Goal: Task Accomplishment & Management: Manage account settings

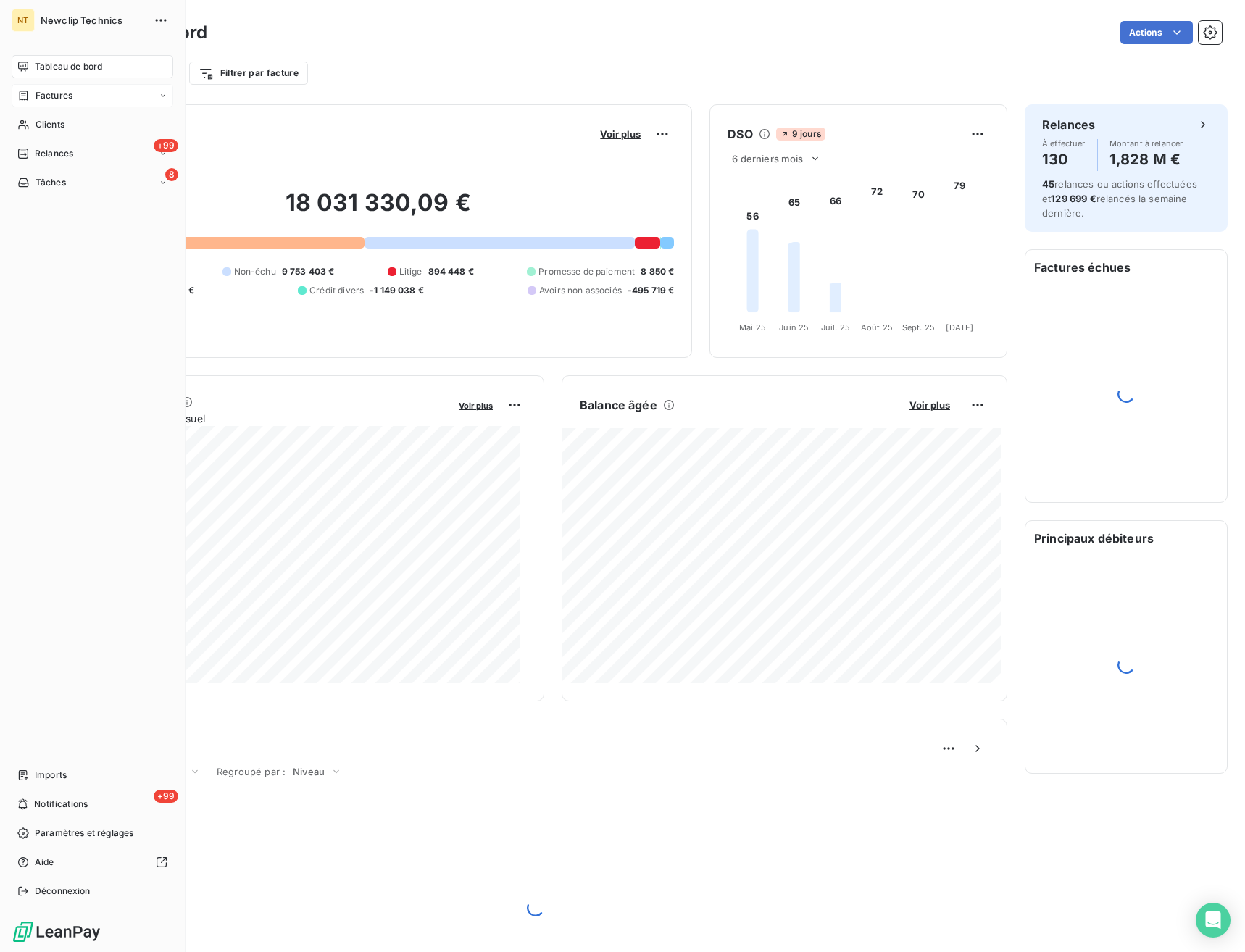
click at [31, 100] on div "Factures" at bounding box center [44, 96] width 55 height 13
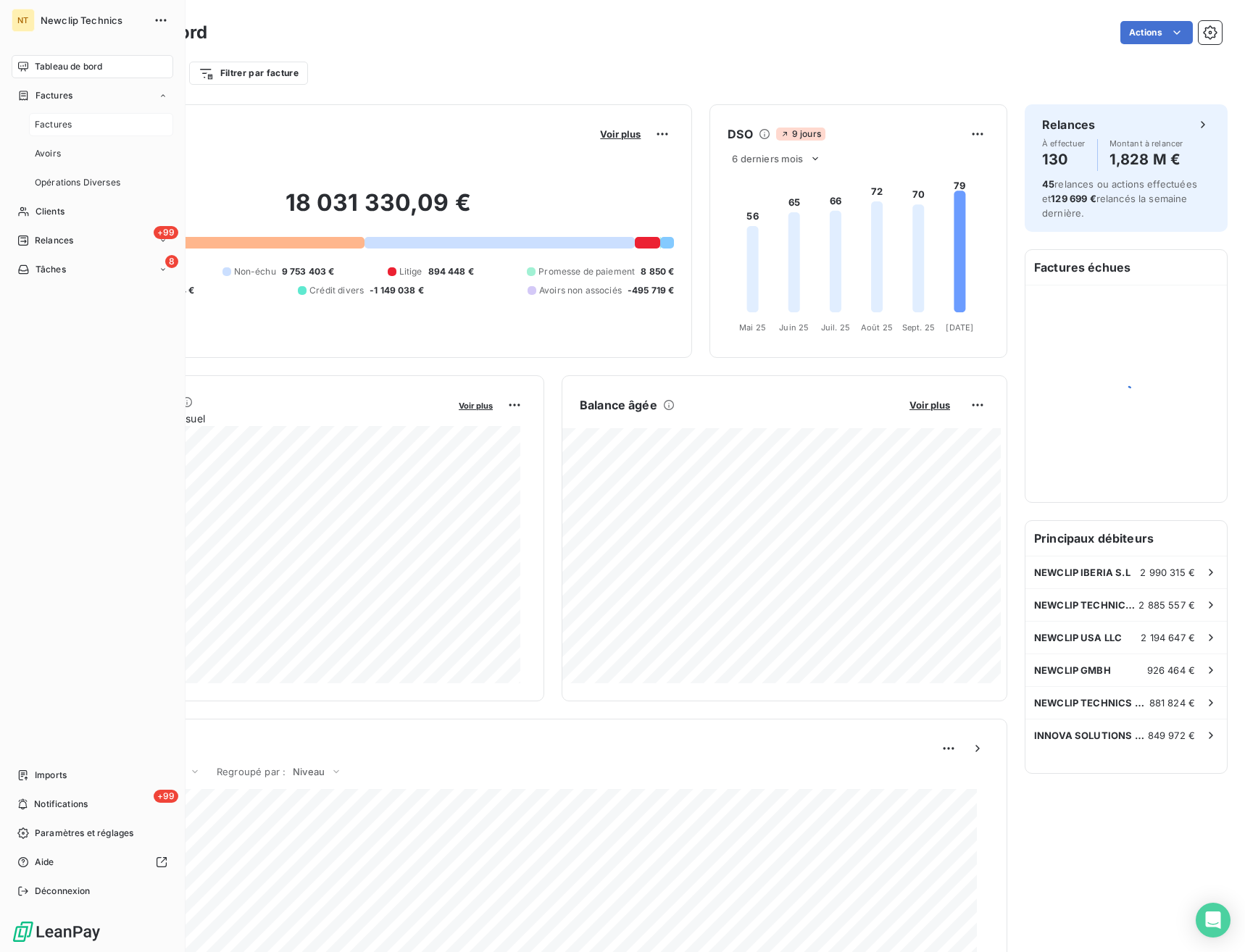
click at [82, 124] on div "Factures" at bounding box center [100, 125] width 144 height 24
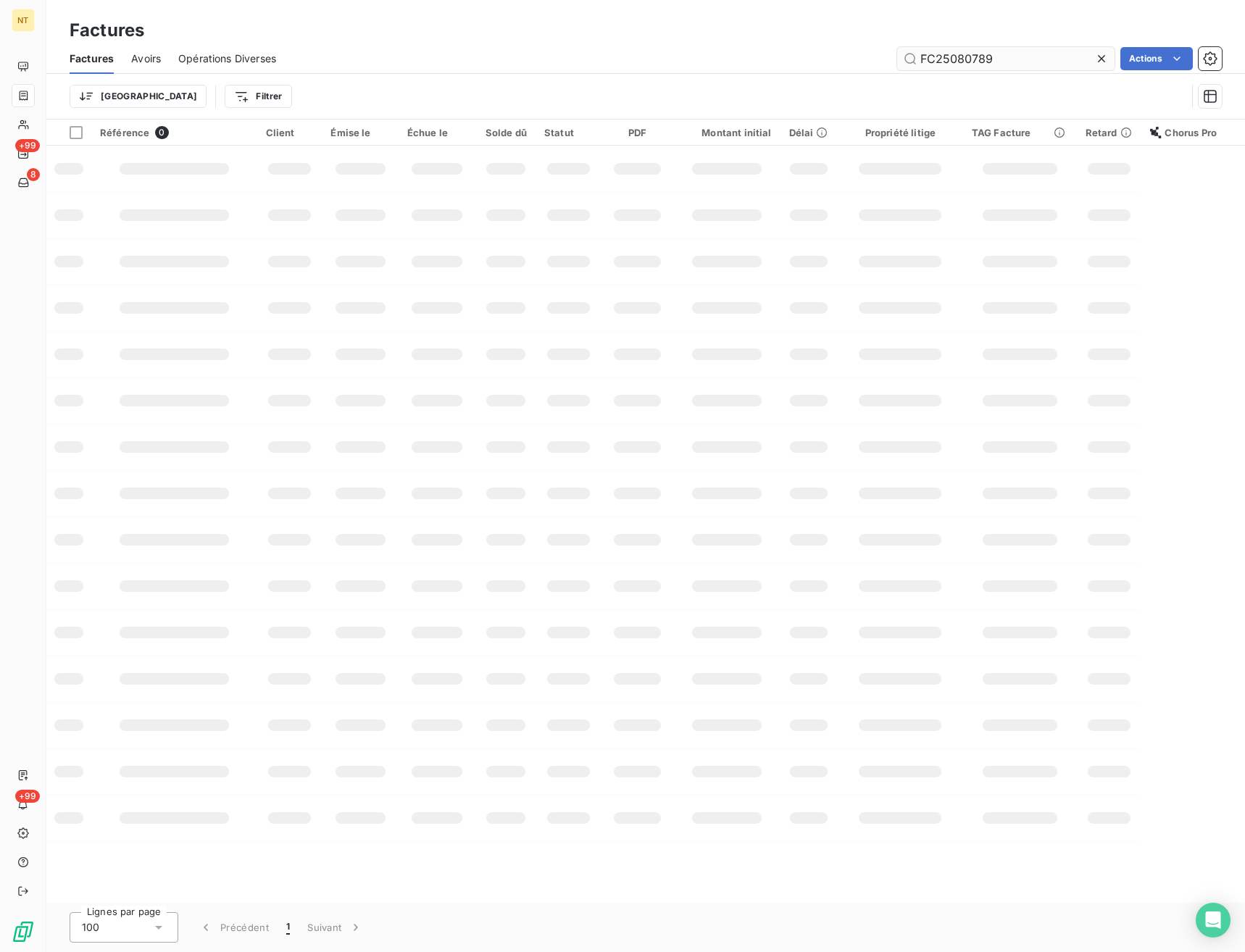
click at [978, 54] on input "FC25080789" at bounding box center [1005, 59] width 217 height 24
type input "FC25101277"
click at [988, 61] on input "FC25101277" at bounding box center [1005, 59] width 217 height 24
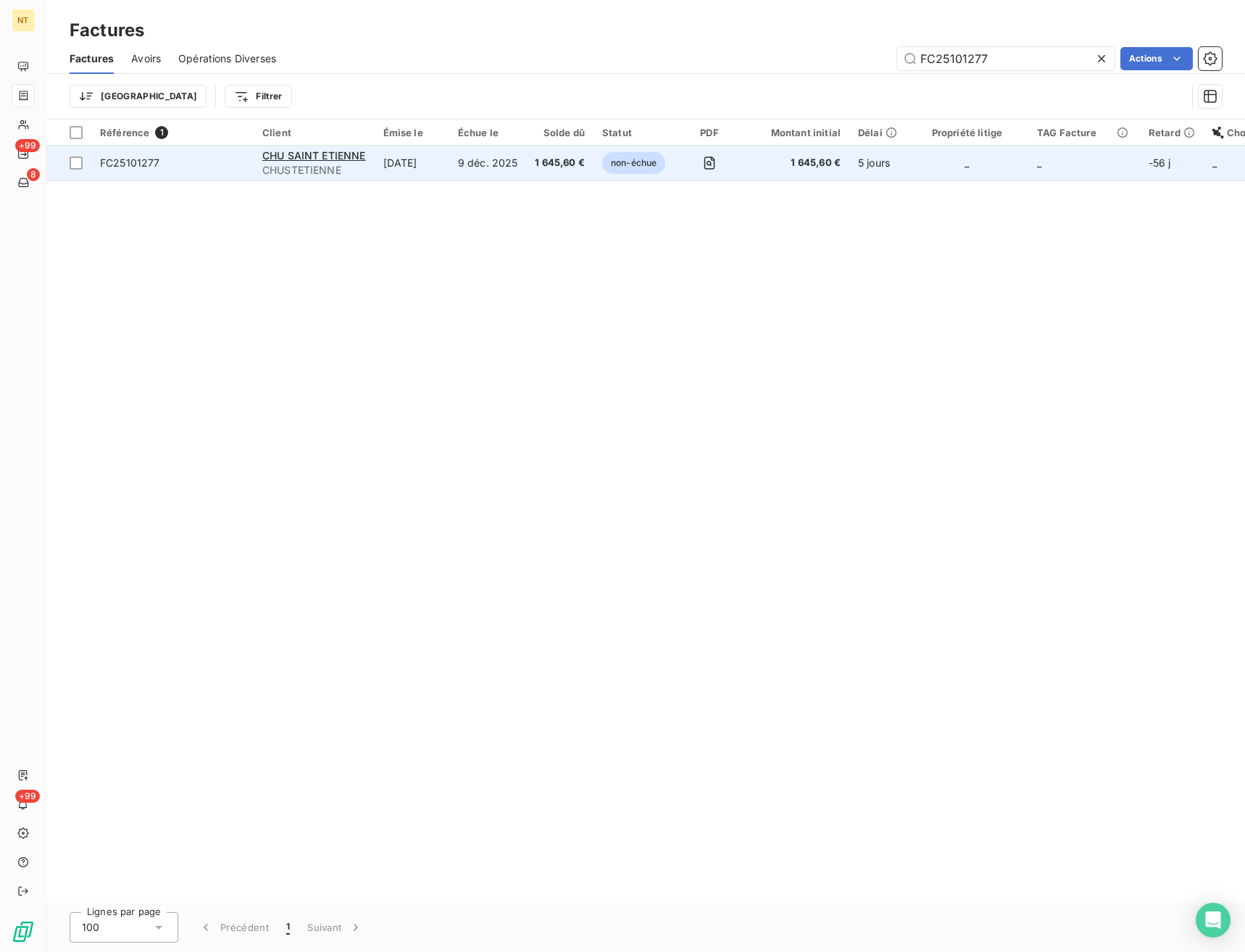
click at [137, 161] on span "FC25101277" at bounding box center [130, 163] width 61 height 13
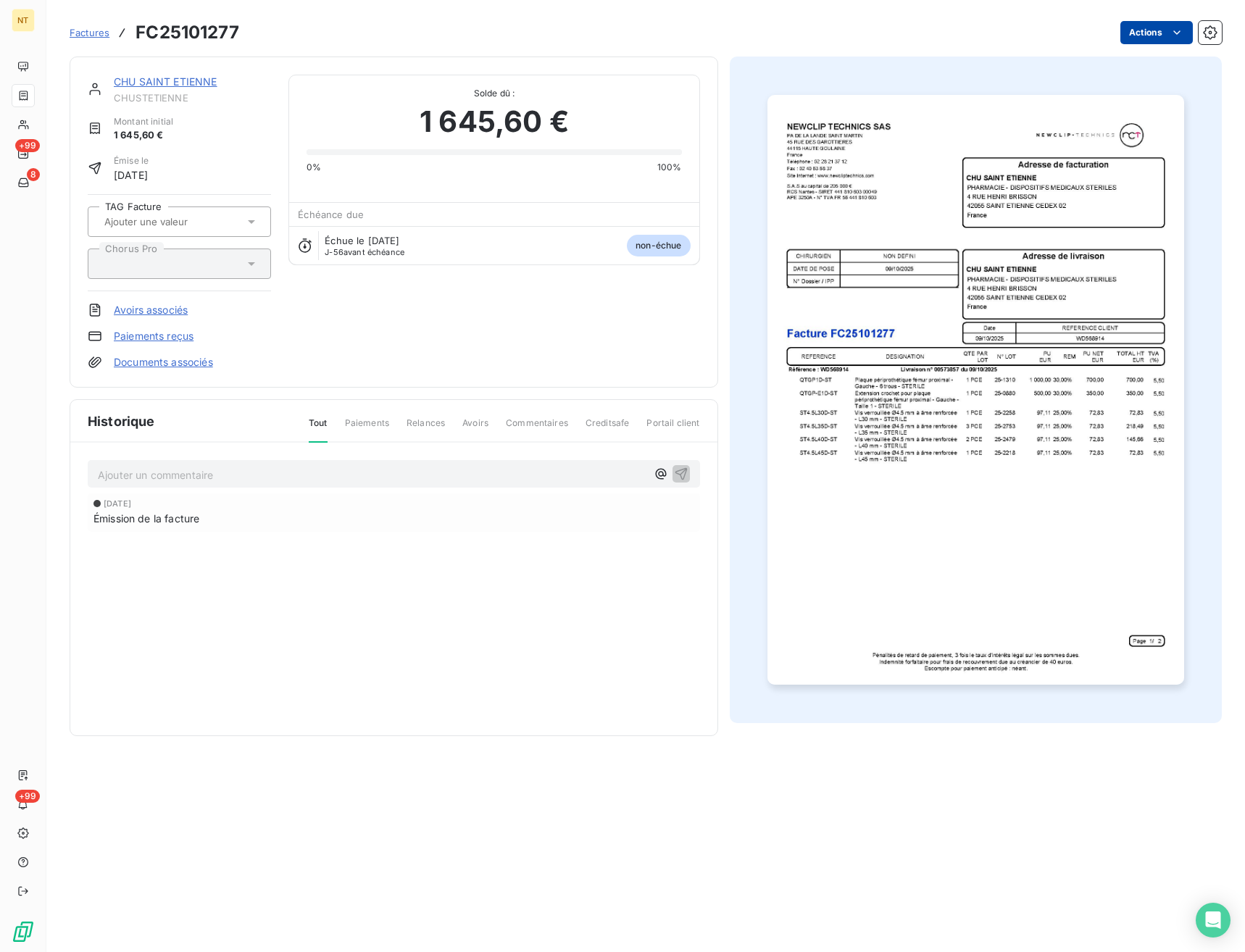
click at [1135, 36] on html "NT +99 8 +99 Factures FC25101277 Actions CHU SAINT ETIENNE CHUSTETIENNE Montant…" at bounding box center [622, 476] width 1245 height 952
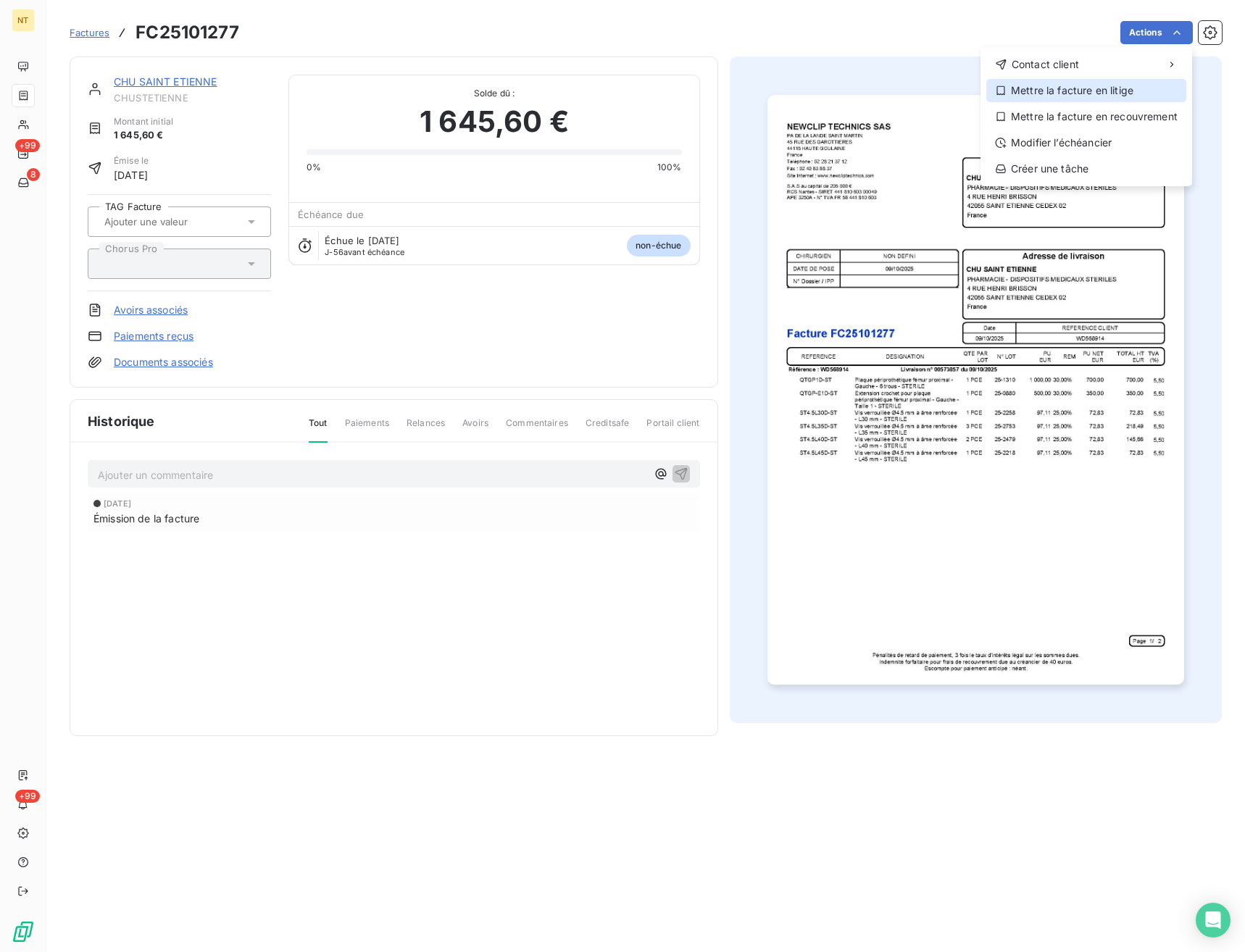
click at [1053, 87] on div "Mettre la facture en litige" at bounding box center [1086, 90] width 200 height 24
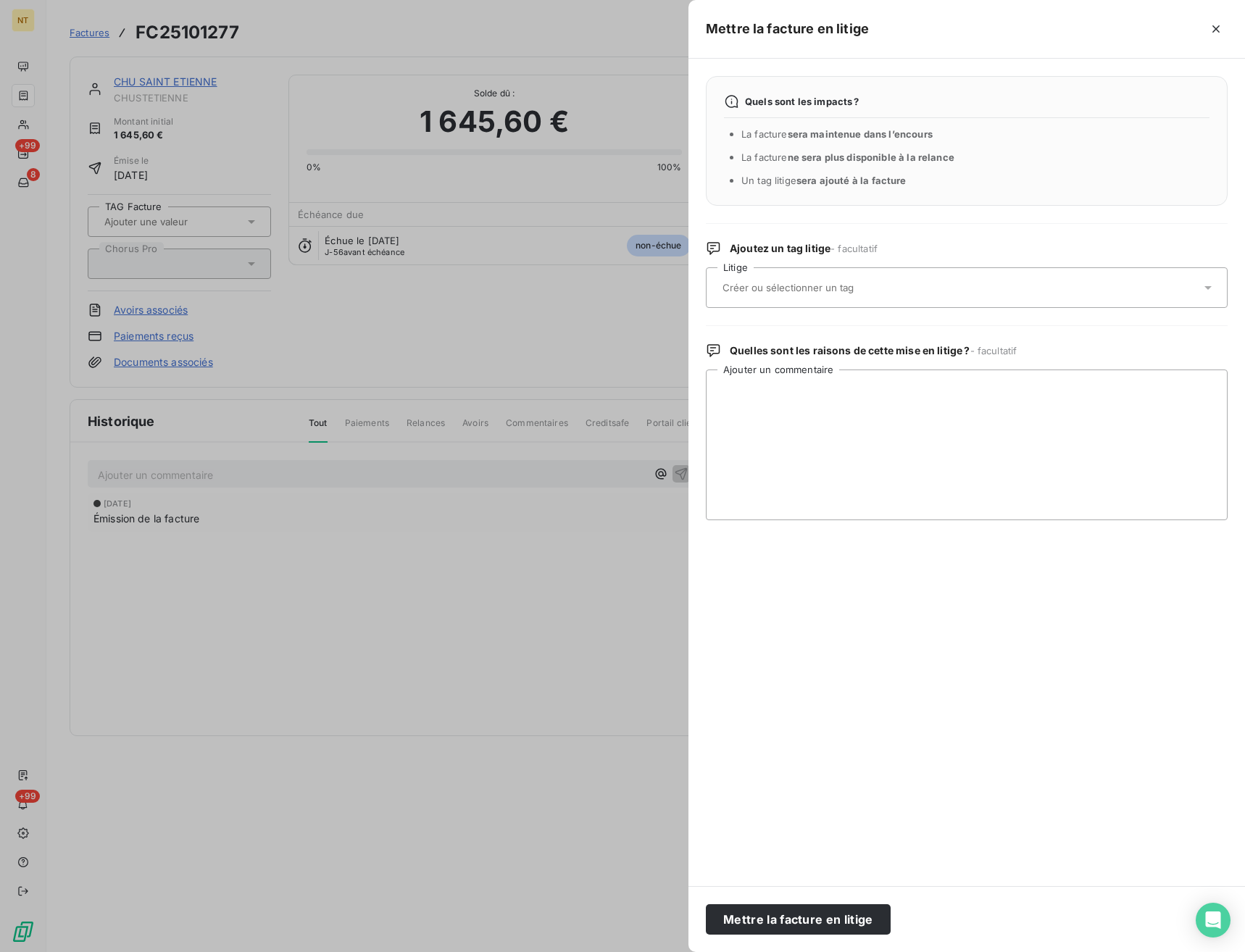
click at [880, 289] on input "text" at bounding box center [825, 287] width 211 height 13
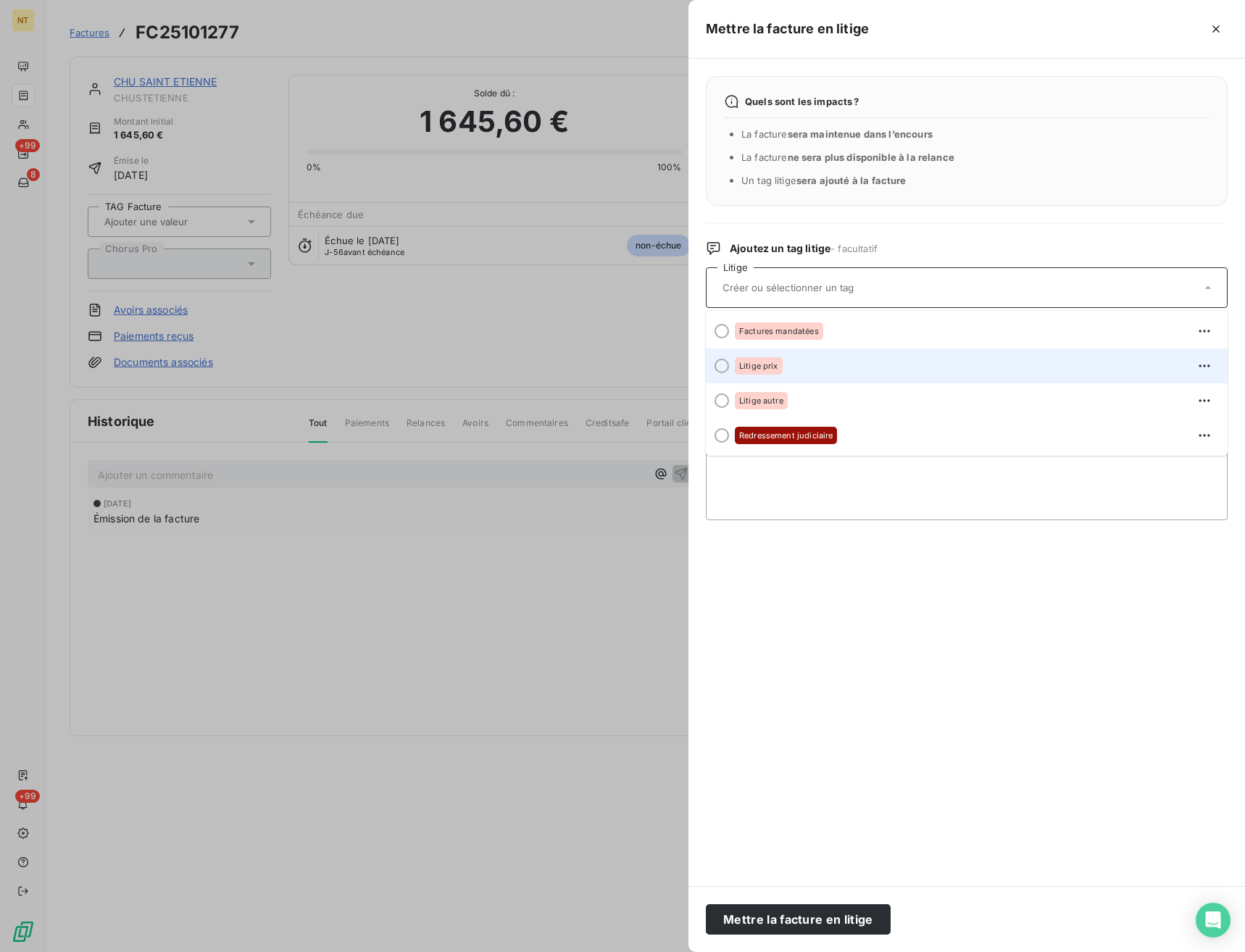
click at [794, 374] on div "Litige prix" at bounding box center [975, 366] width 481 height 24
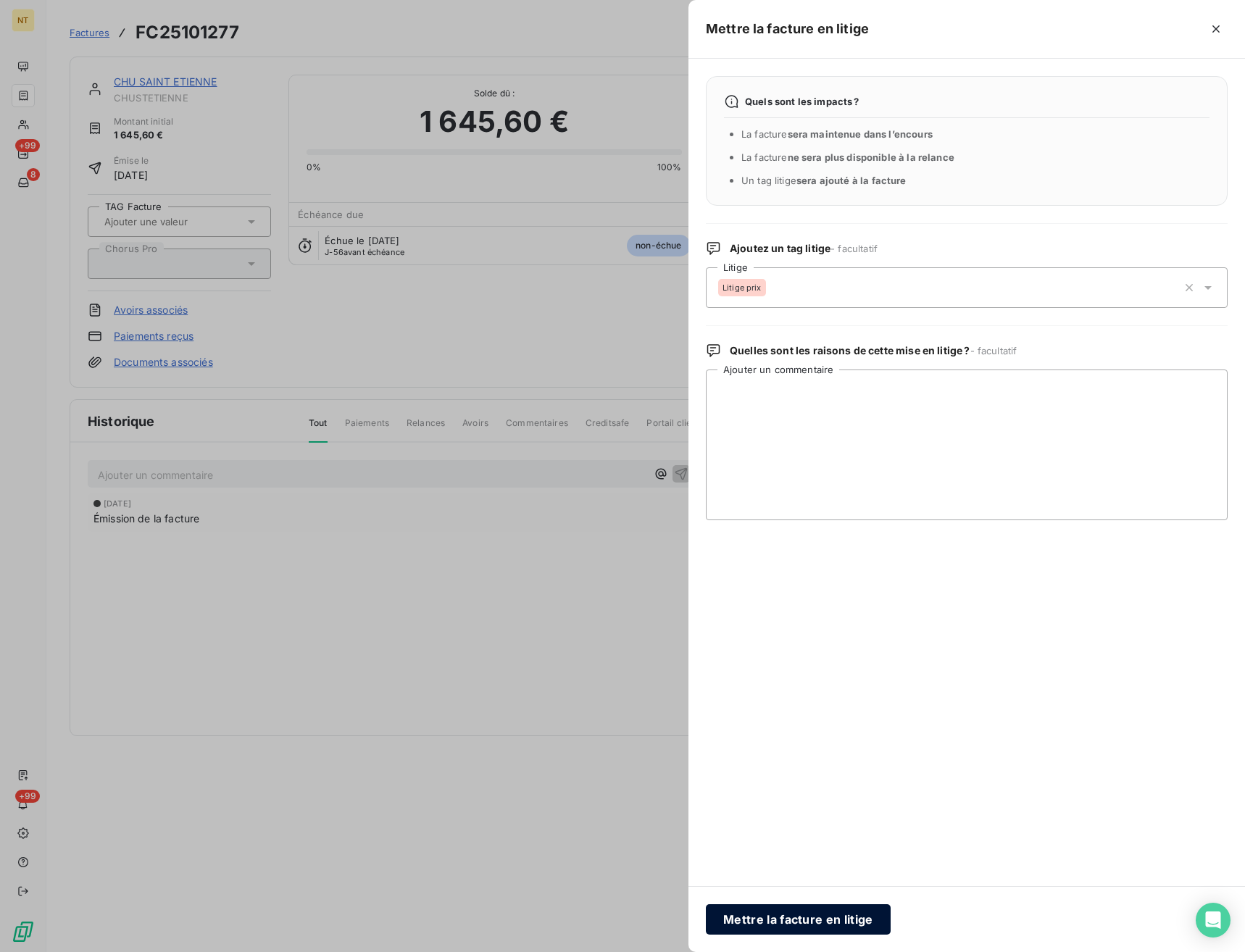
click at [820, 928] on button "Mettre la facture en litige" at bounding box center [797, 919] width 184 height 31
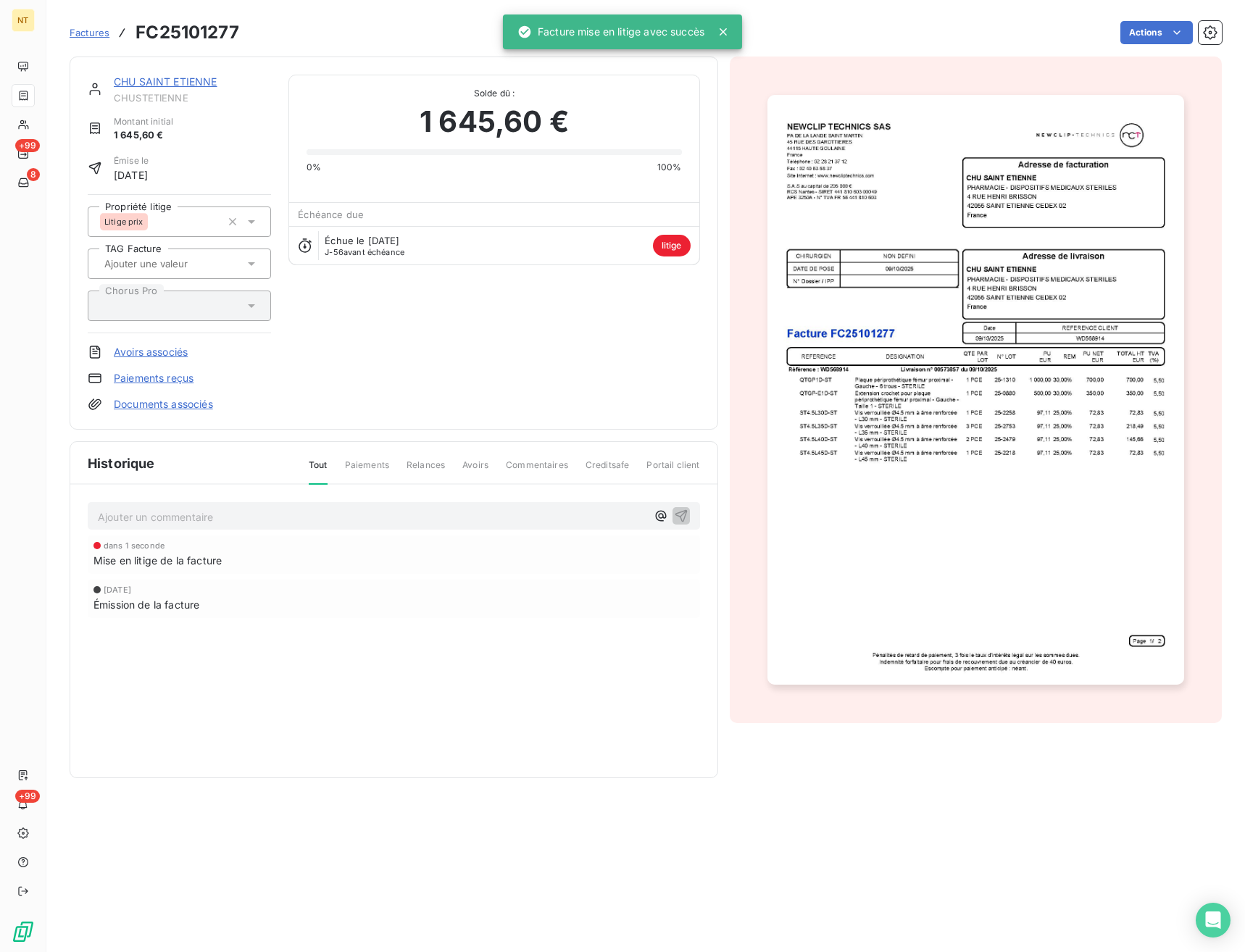
drag, startPoint x: 249, startPoint y: 525, endPoint x: 257, endPoint y: 519, distance: 10.0
click at [250, 524] on p "Ajouter un commentaire ﻿" at bounding box center [372, 517] width 549 height 18
click at [257, 519] on p "Ajouter un commentaire ﻿" at bounding box center [372, 517] width 549 height 18
click at [201, 523] on p "AVOIR TOTAL N°" at bounding box center [372, 516] width 549 height 16
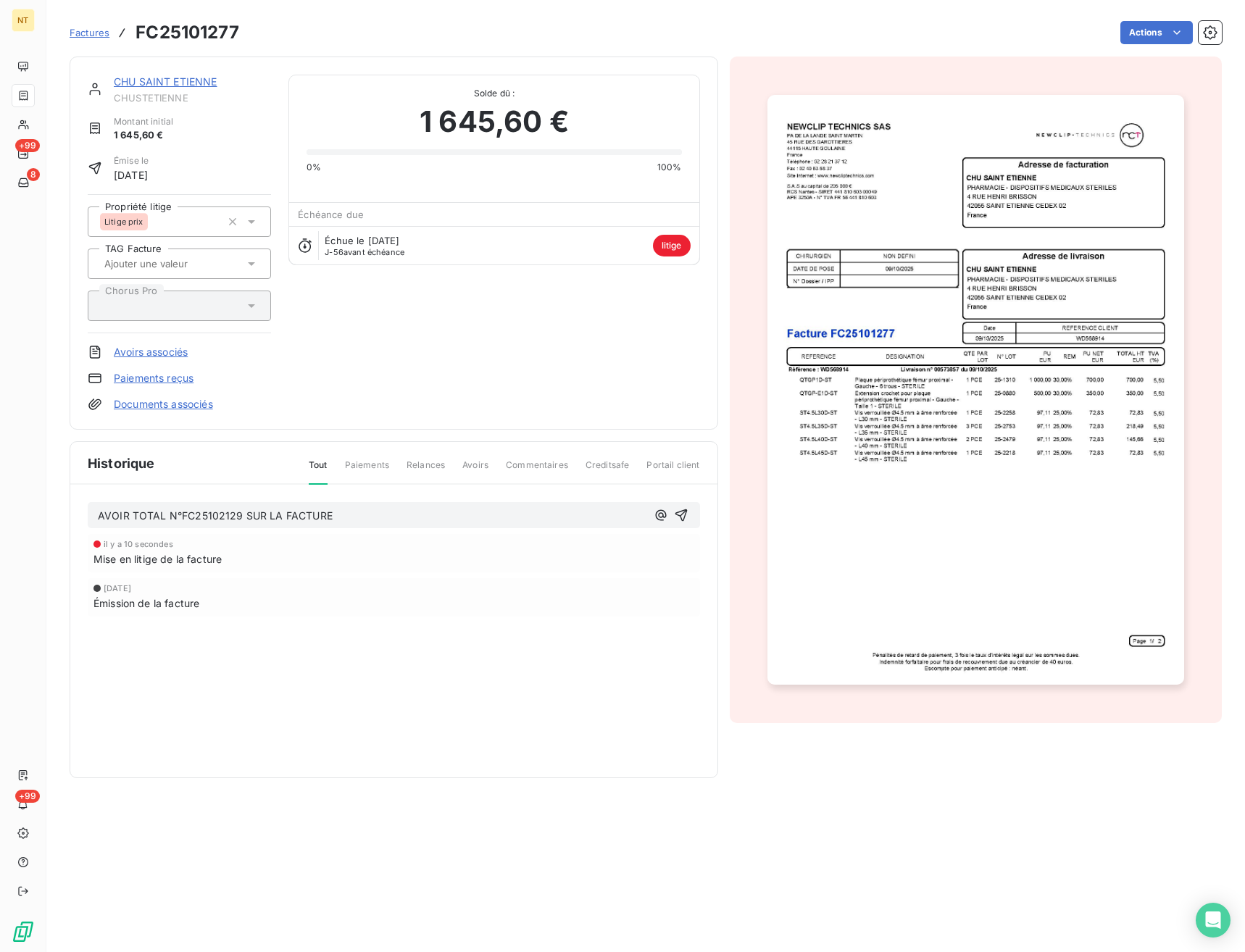
click at [196, 37] on h3 "FC25101277" at bounding box center [187, 33] width 104 height 26
copy h3 "FC25101277"
click at [385, 501] on div "AVOIR TOTAL N°FC25102129 SUR LA FACTURE il y a 10 secondes Mise en litige de la…" at bounding box center [394, 580] width 647 height 191
click at [382, 511] on p "AVOIR TOTAL N°FC25102129 SUR LA FACTURE" at bounding box center [372, 516] width 549 height 16
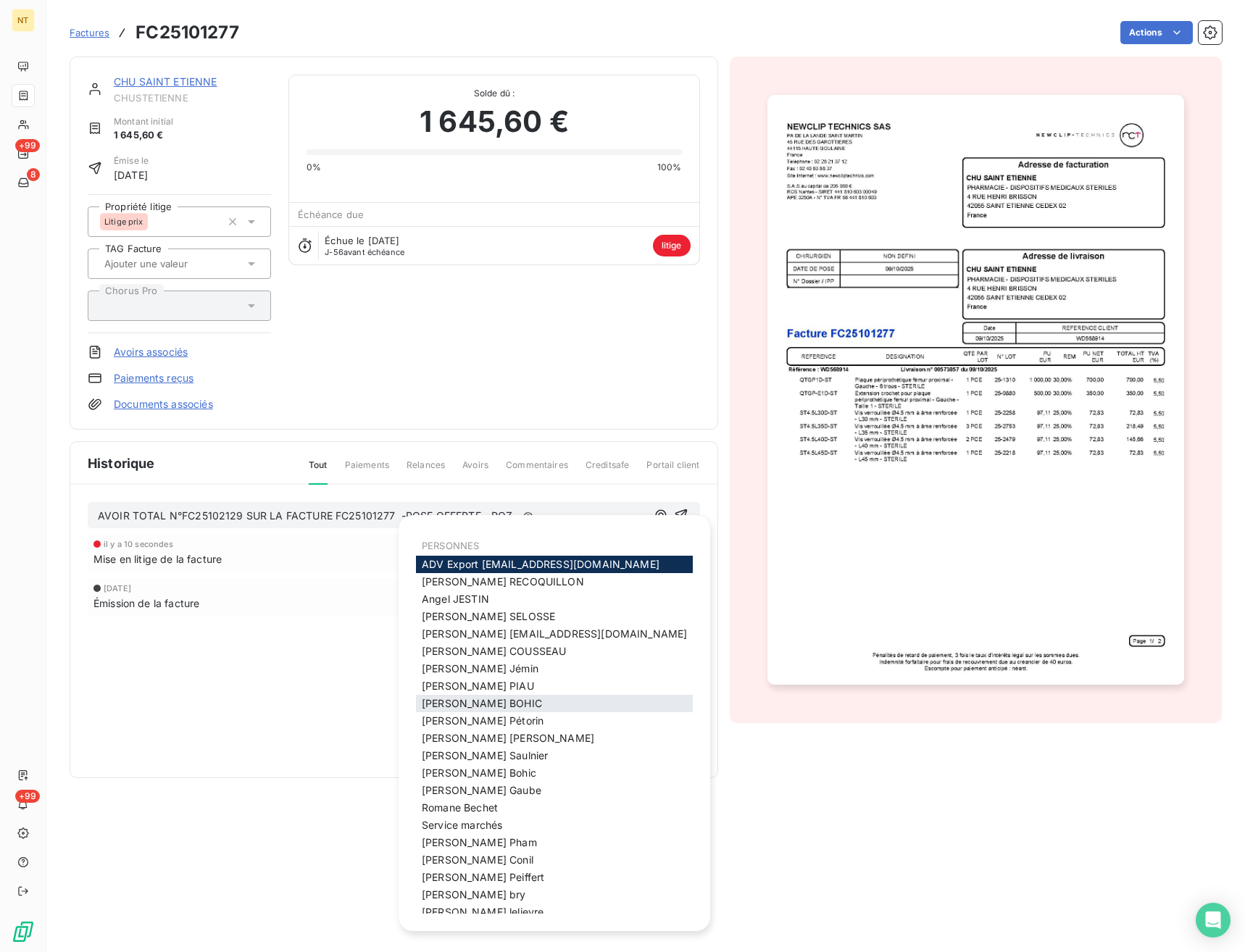
click at [479, 709] on span "[PERSON_NAME]" at bounding box center [481, 703] width 120 height 13
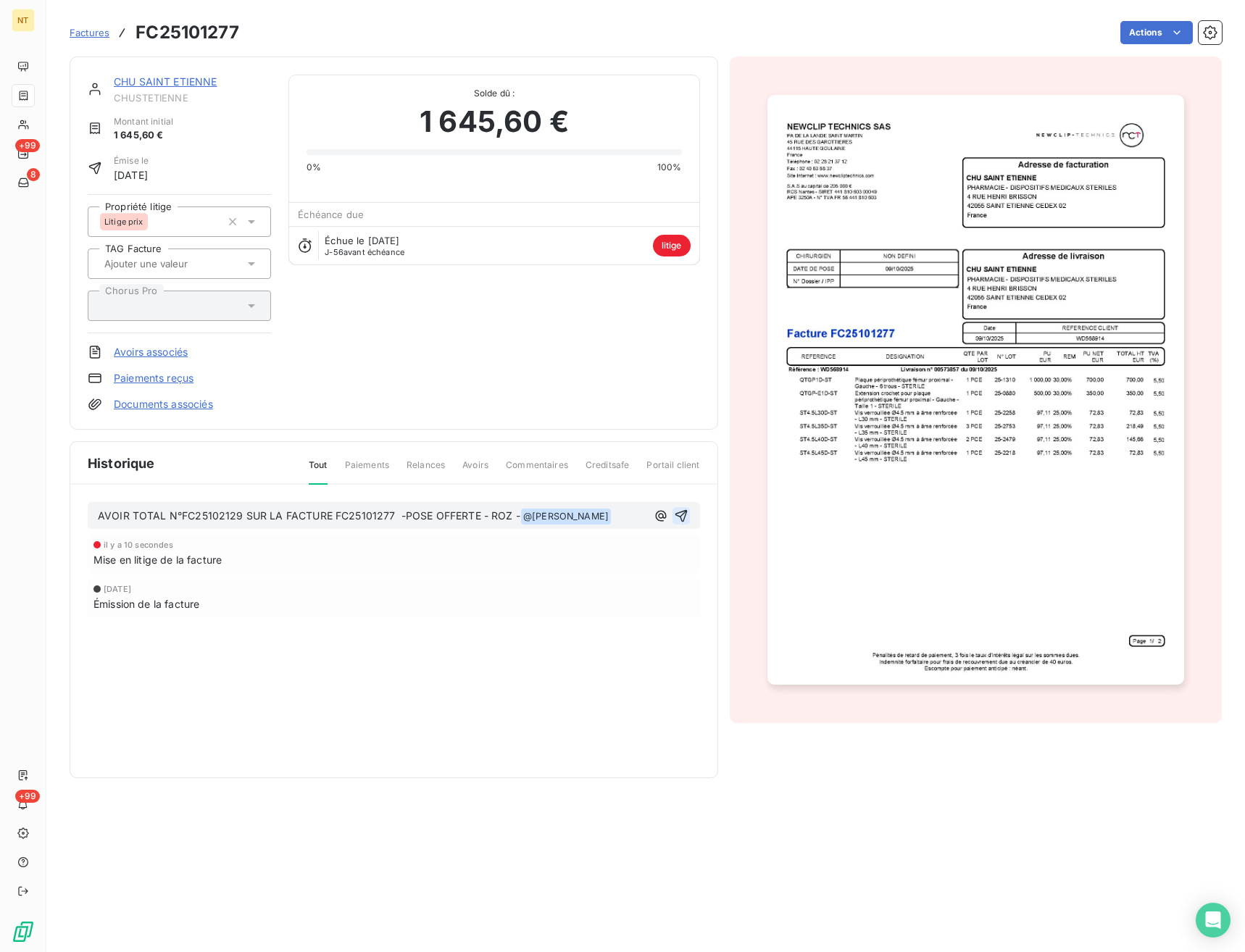
click at [682, 517] on icon "button" at bounding box center [681, 515] width 14 height 14
